Goal: Task Accomplishment & Management: Use online tool/utility

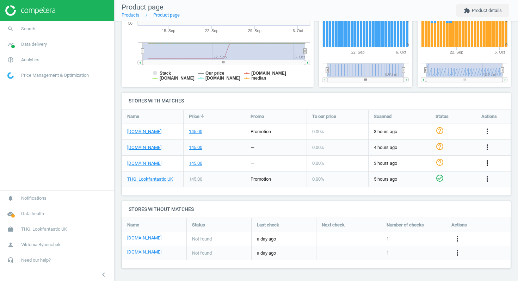
click at [489, 162] on icon "more_vert" at bounding box center [487, 163] width 8 height 8
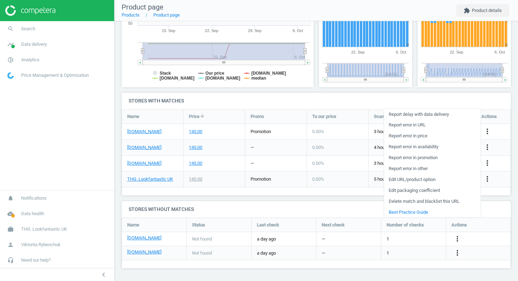
click at [408, 180] on link "Edit URL/product option" at bounding box center [432, 179] width 97 height 11
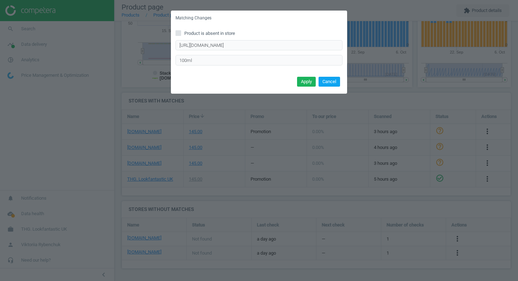
click at [334, 82] on button "Cancel" at bounding box center [330, 82] width 22 height 10
